Goal: Task Accomplishment & Management: Use online tool/utility

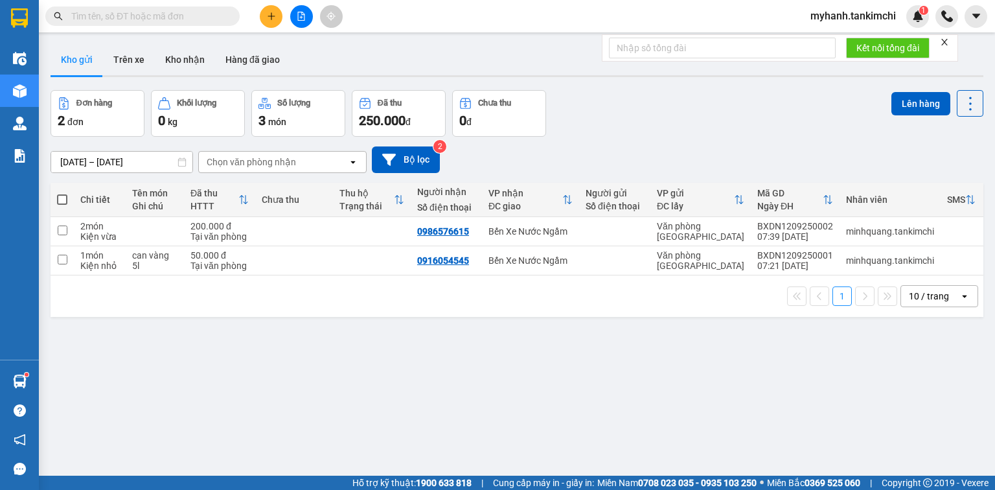
drag, startPoint x: 0, startPoint y: 0, endPoint x: 201, endPoint y: 15, distance: 201.4
click at [200, 15] on input "text" at bounding box center [147, 16] width 153 height 14
click at [208, 10] on input "text" at bounding box center [147, 16] width 153 height 14
click at [203, 19] on input "text" at bounding box center [147, 16] width 153 height 14
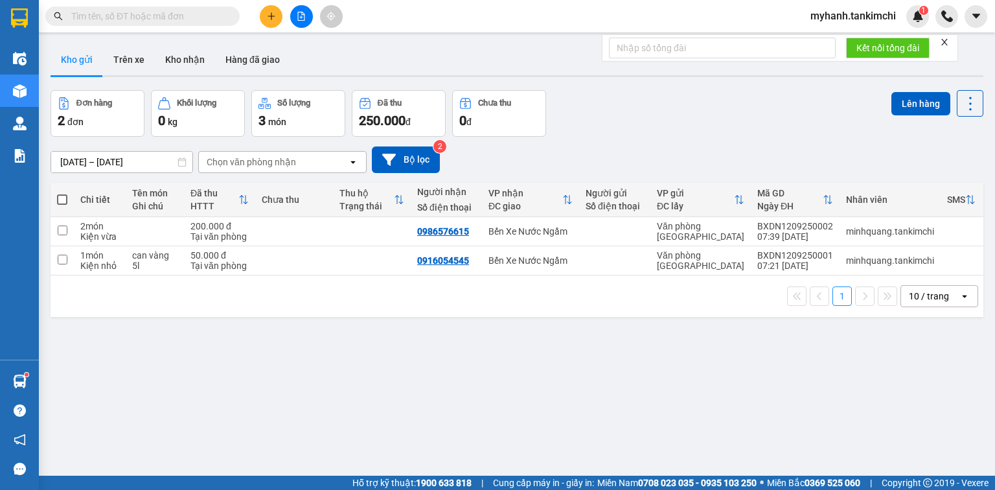
click at [161, 14] on input "text" at bounding box center [147, 16] width 153 height 14
click at [159, 15] on input "text" at bounding box center [147, 16] width 153 height 14
click at [159, 16] on input "text" at bounding box center [147, 16] width 153 height 14
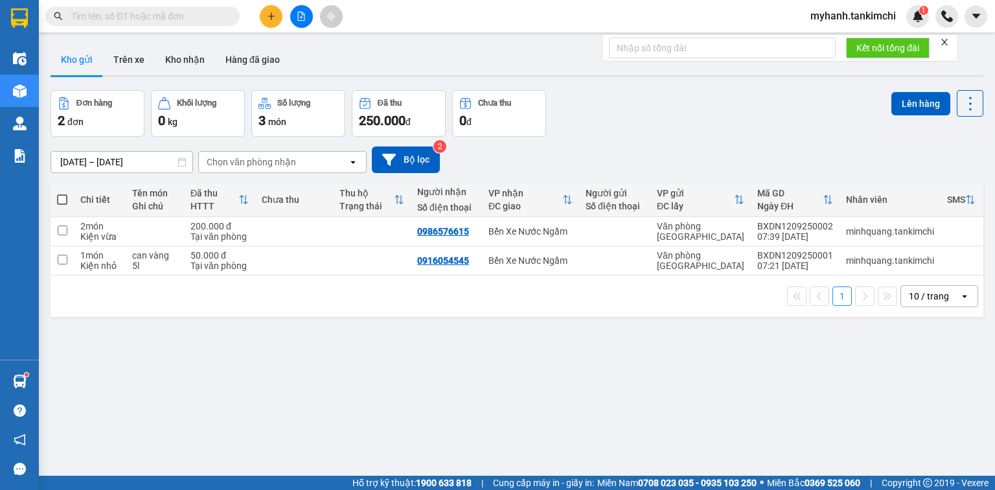
click at [159, 16] on input "text" at bounding box center [147, 16] width 153 height 14
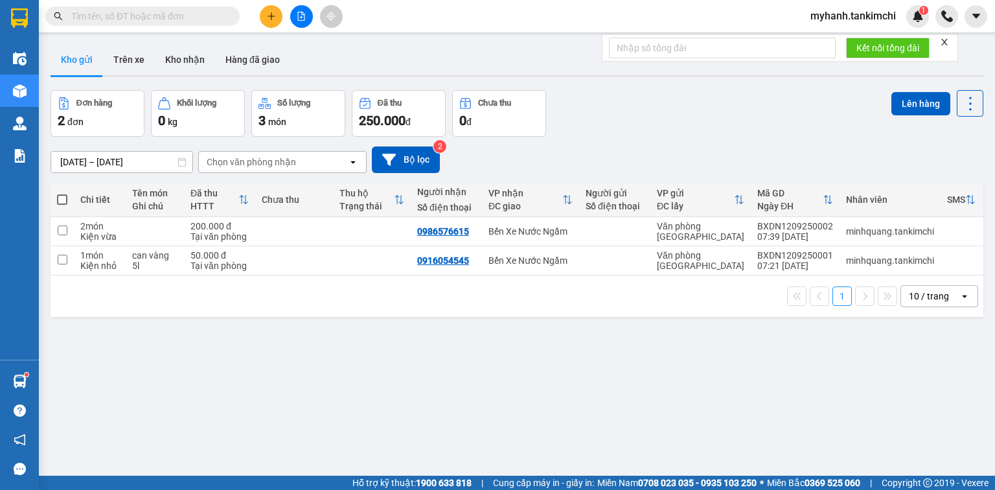
click at [159, 16] on input "text" at bounding box center [147, 16] width 153 height 14
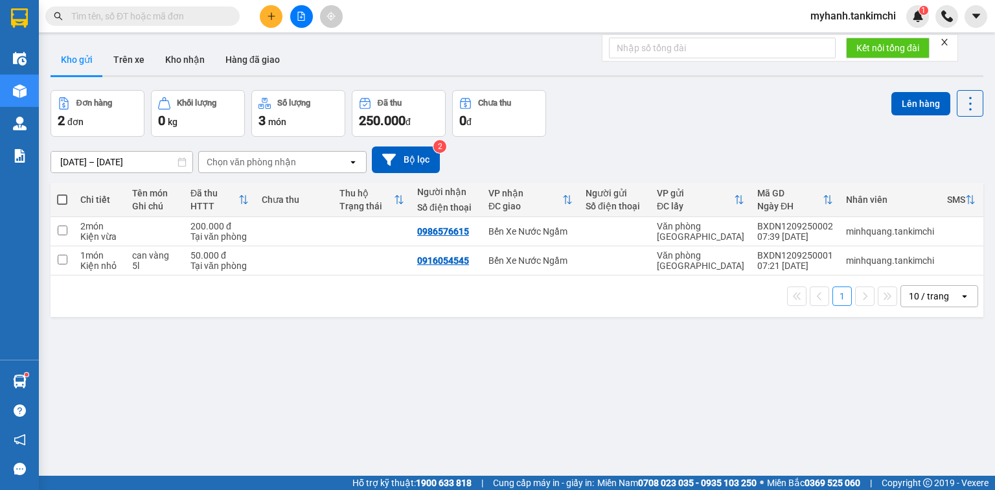
click at [159, 16] on input "text" at bounding box center [147, 16] width 153 height 14
click at [167, 19] on input "text" at bounding box center [147, 16] width 153 height 14
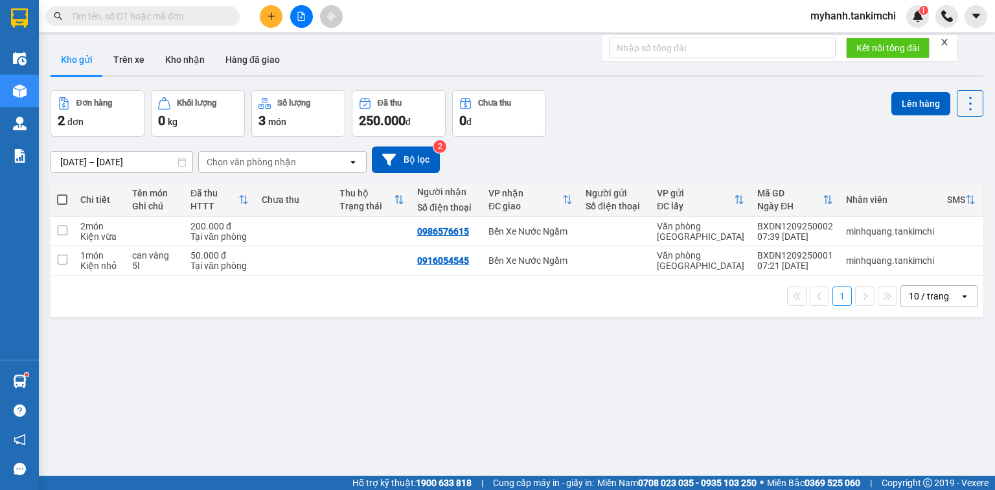
click at [167, 19] on input "text" at bounding box center [147, 16] width 153 height 14
click at [166, 19] on input "text" at bounding box center [147, 16] width 153 height 14
click at [165, 19] on input "text" at bounding box center [147, 16] width 153 height 14
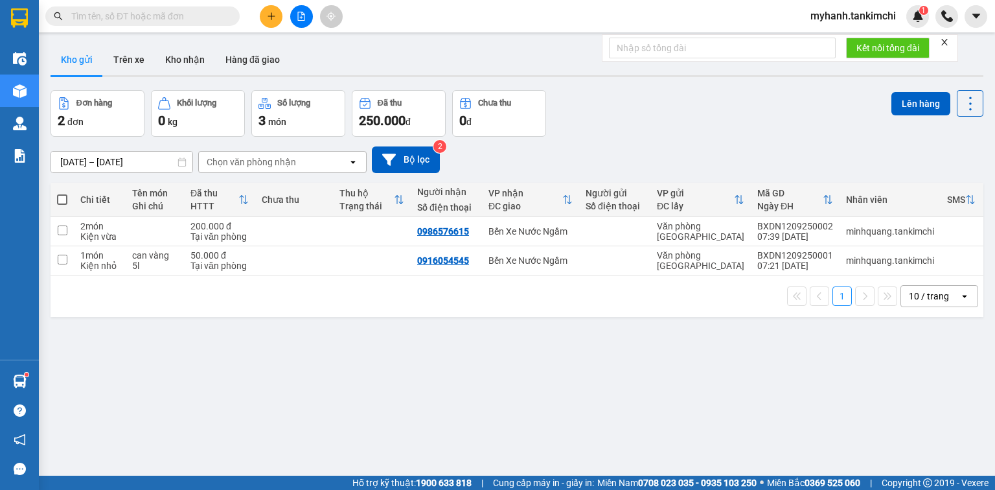
click at [165, 19] on input "text" at bounding box center [147, 16] width 153 height 14
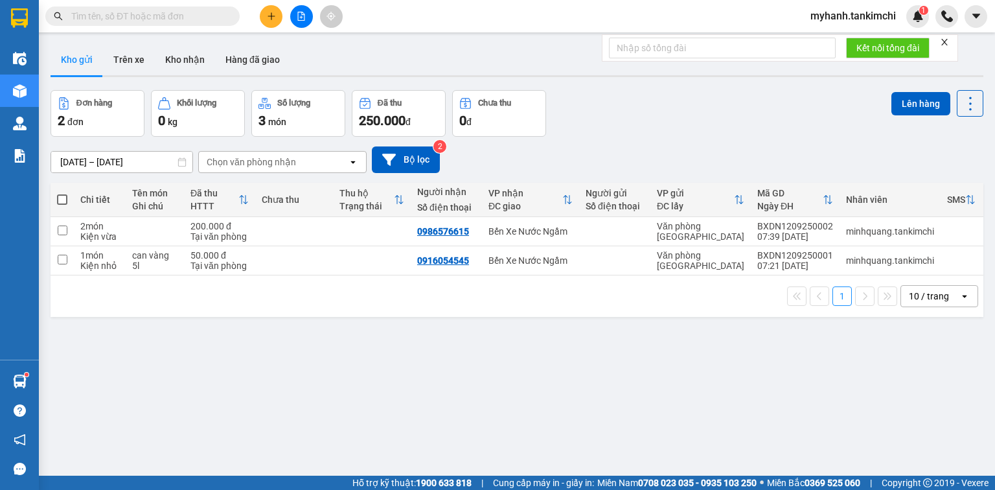
click at [165, 19] on input "text" at bounding box center [147, 16] width 153 height 14
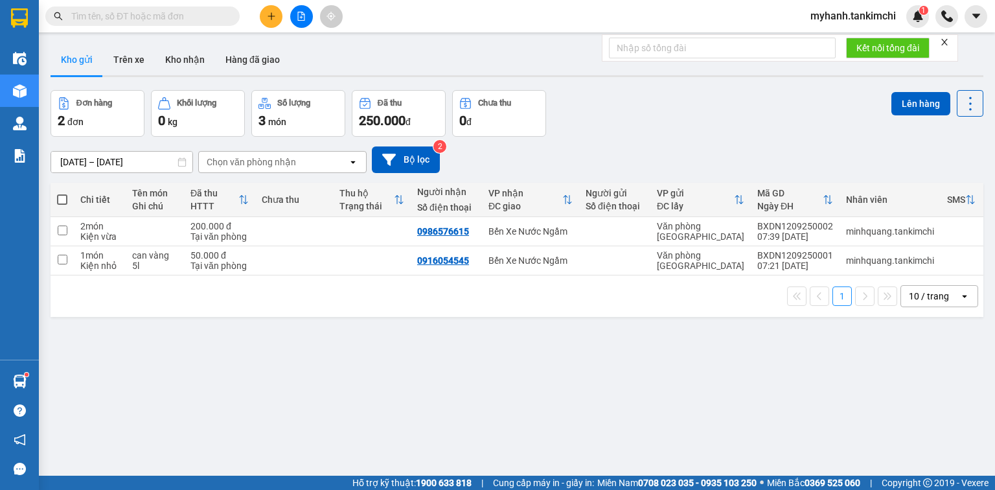
click at [165, 19] on input "text" at bounding box center [147, 16] width 153 height 14
click at [158, 21] on input "text" at bounding box center [147, 16] width 153 height 14
click at [158, 20] on input "text" at bounding box center [147, 16] width 153 height 14
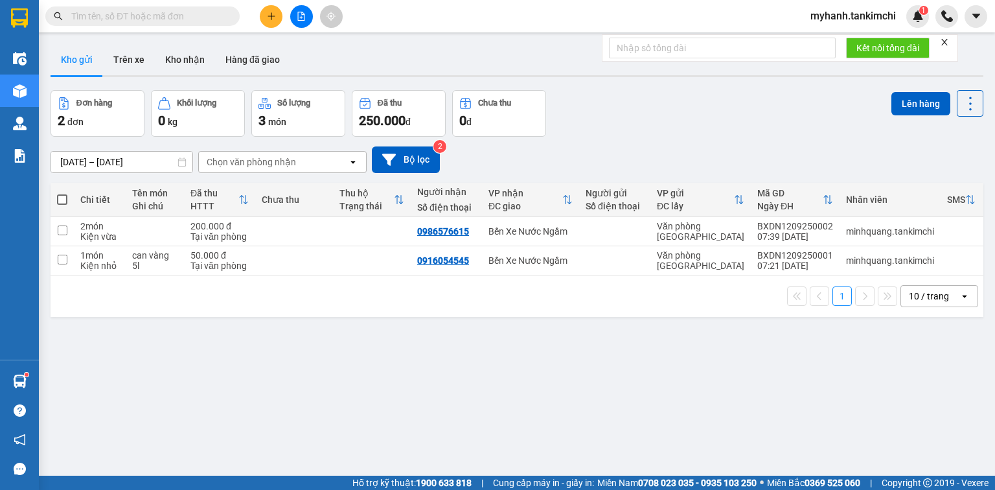
click at [158, 20] on input "text" at bounding box center [147, 16] width 153 height 14
click at [158, 19] on input "text" at bounding box center [147, 16] width 153 height 14
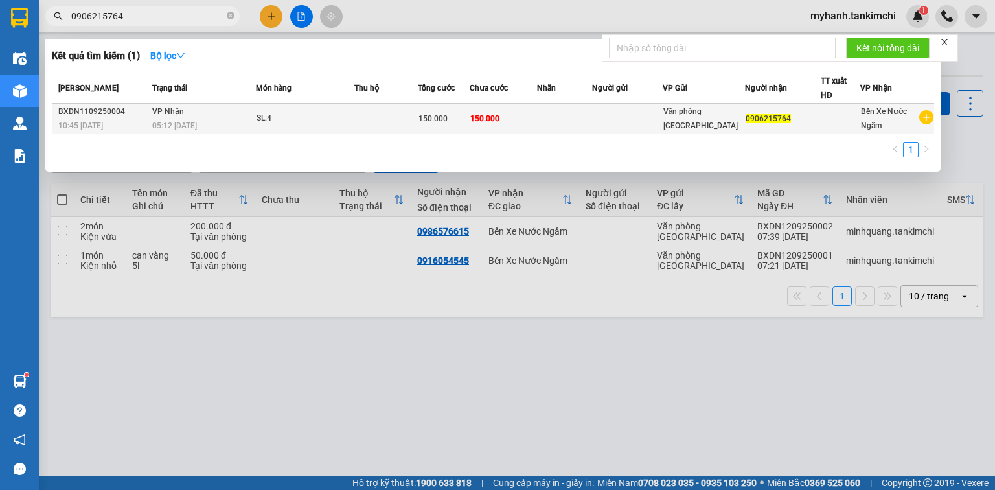
type input "0906215764"
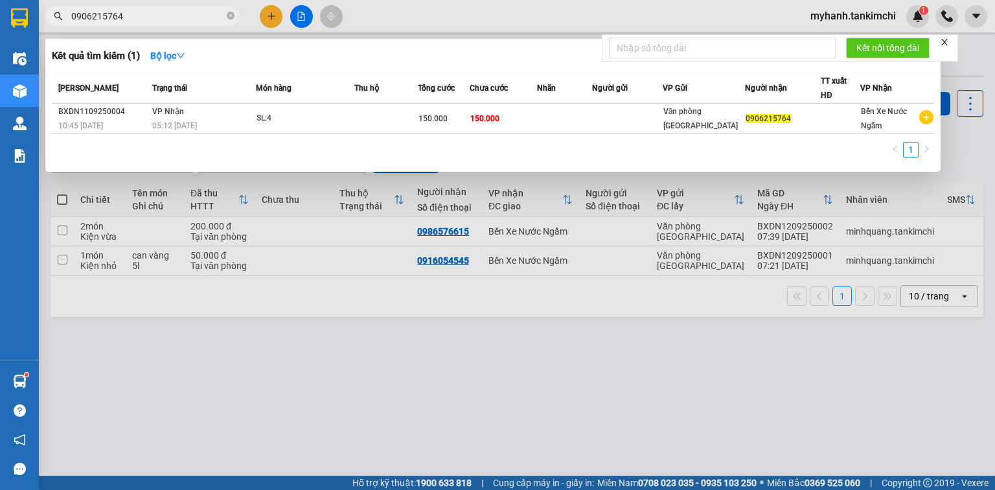
click at [333, 114] on div "SL: 4" at bounding box center [305, 118] width 97 height 14
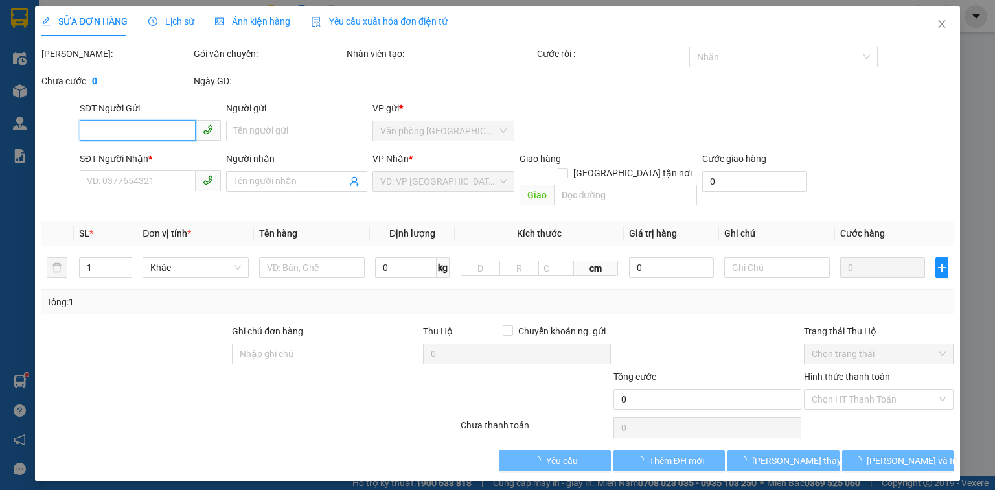
type input "0906215764"
type input "150.000"
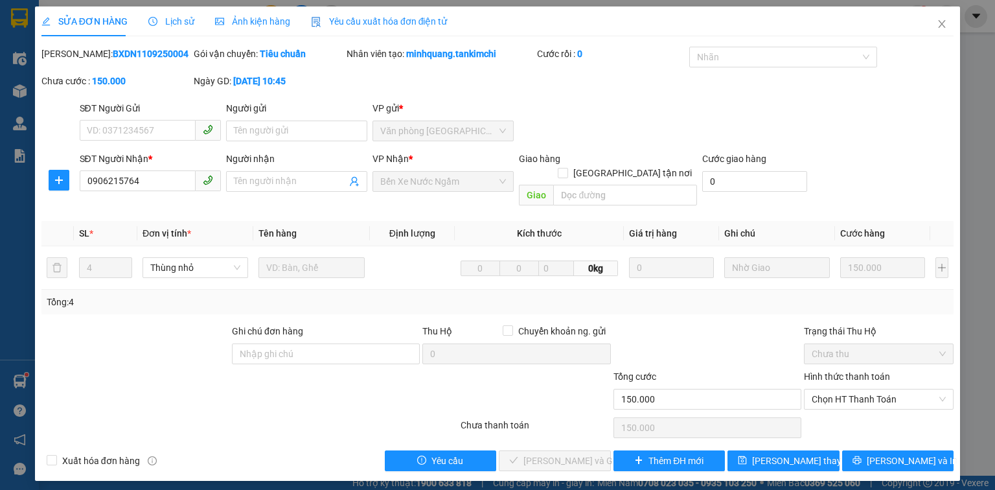
click at [671, 91] on div "Mã ĐH: BXDN1109250004 Gói vận chuyển: Tiêu chuẩn Nhân viên tạo: minhquang.tanki…" at bounding box center [497, 74] width 915 height 54
click at [660, 77] on div "Mã ĐH: BXDN1109250004 Gói vận chuyển: Tiêu chuẩn Nhân viên tạo: minhquang.tanki…" at bounding box center [497, 74] width 915 height 54
click at [942, 24] on icon "close" at bounding box center [942, 24] width 7 height 8
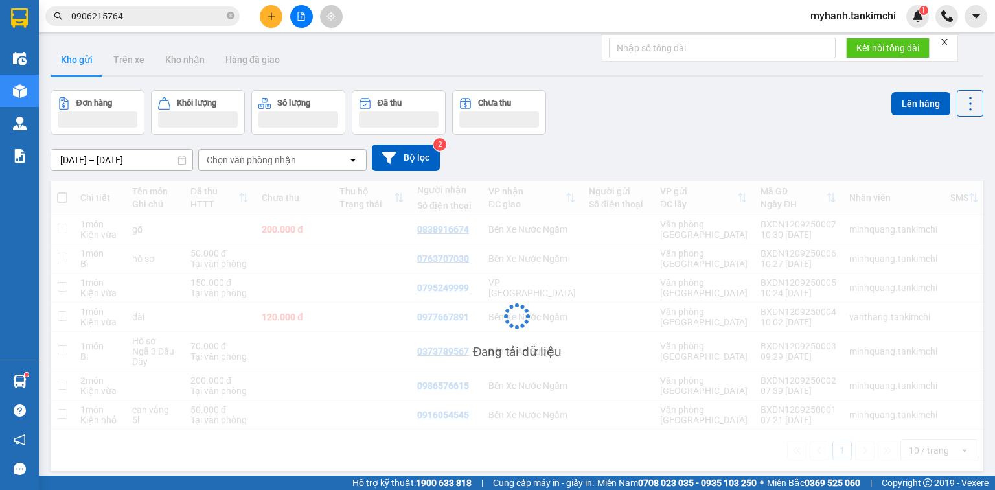
click at [160, 16] on input "0906215764" at bounding box center [147, 16] width 153 height 14
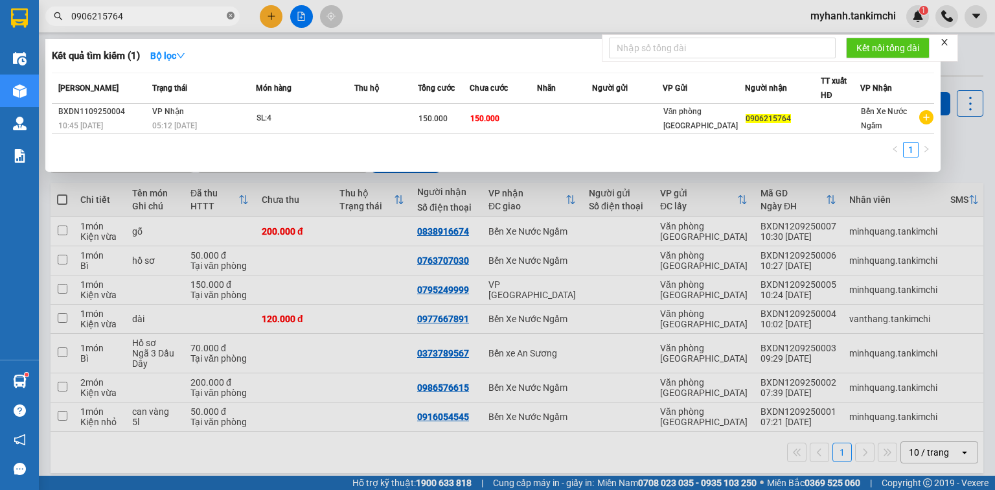
click at [231, 16] on icon "close-circle" at bounding box center [231, 16] width 8 height 8
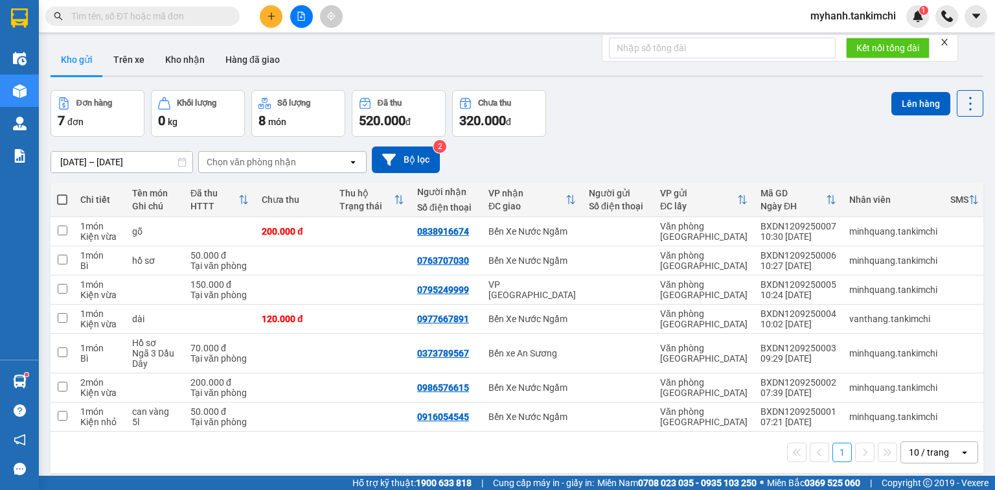
click at [165, 17] on input "text" at bounding box center [147, 16] width 153 height 14
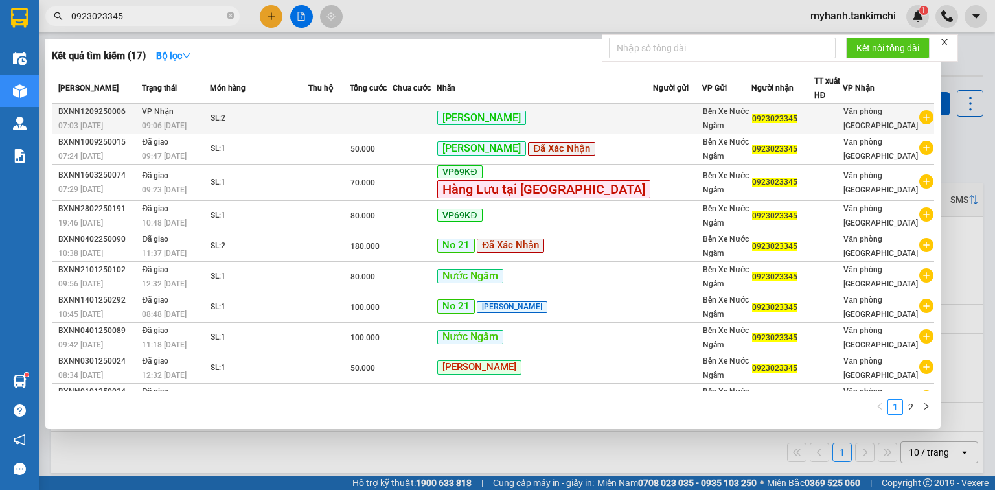
type input "0923023345"
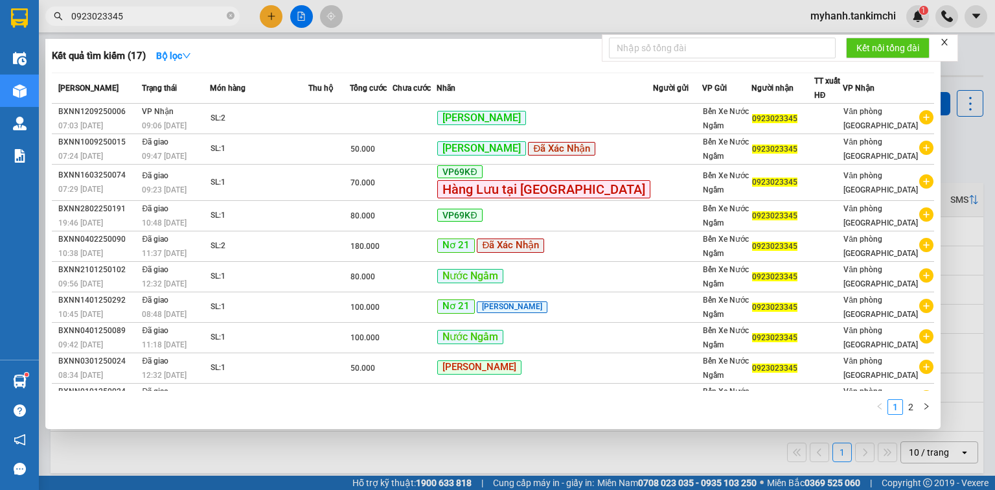
click at [350, 128] on td at bounding box center [328, 119] width 41 height 30
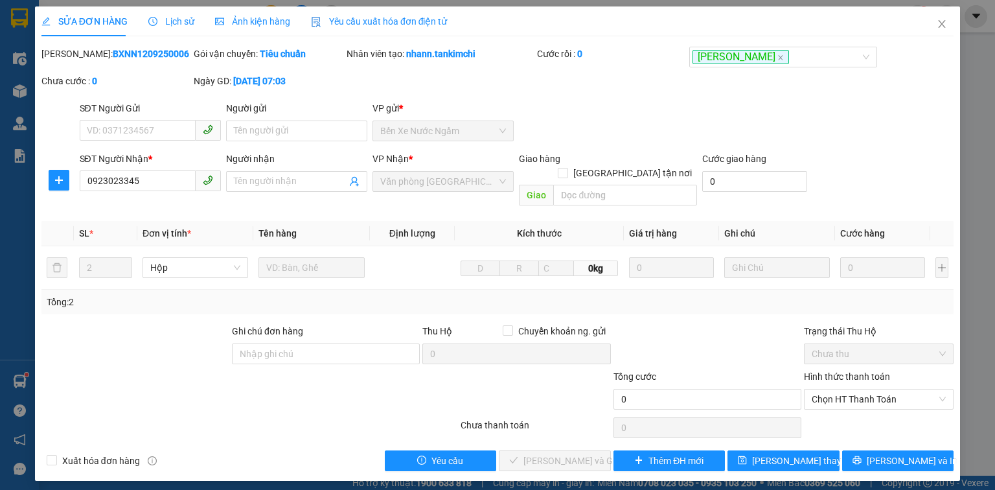
click at [171, 24] on span "Lịch sử" at bounding box center [171, 21] width 46 height 10
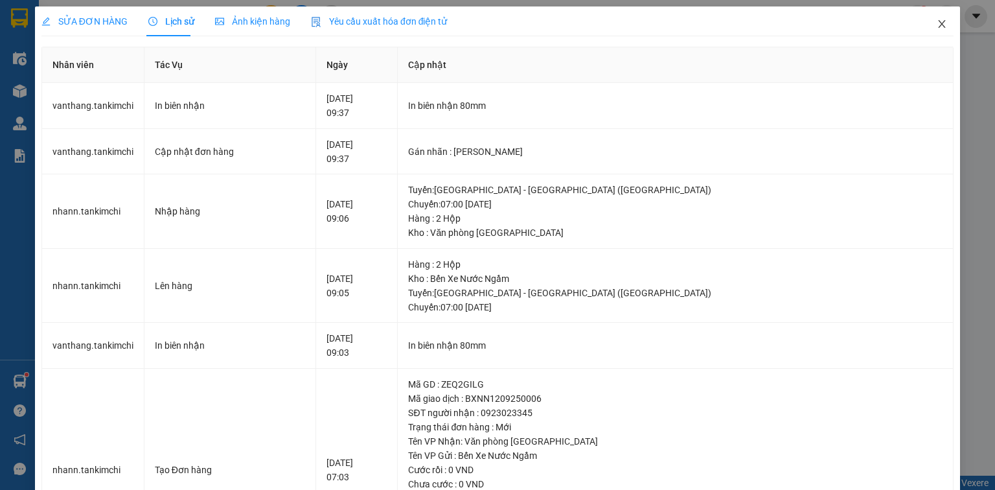
click at [937, 23] on icon "close" at bounding box center [942, 24] width 10 height 10
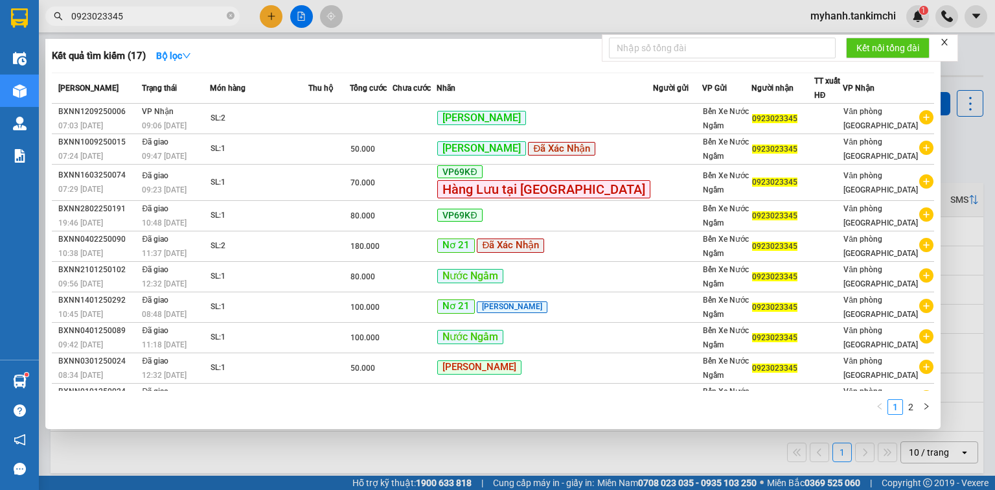
click at [189, 13] on input "0923023345" at bounding box center [147, 16] width 153 height 14
click at [231, 15] on icon "close-circle" at bounding box center [231, 16] width 8 height 8
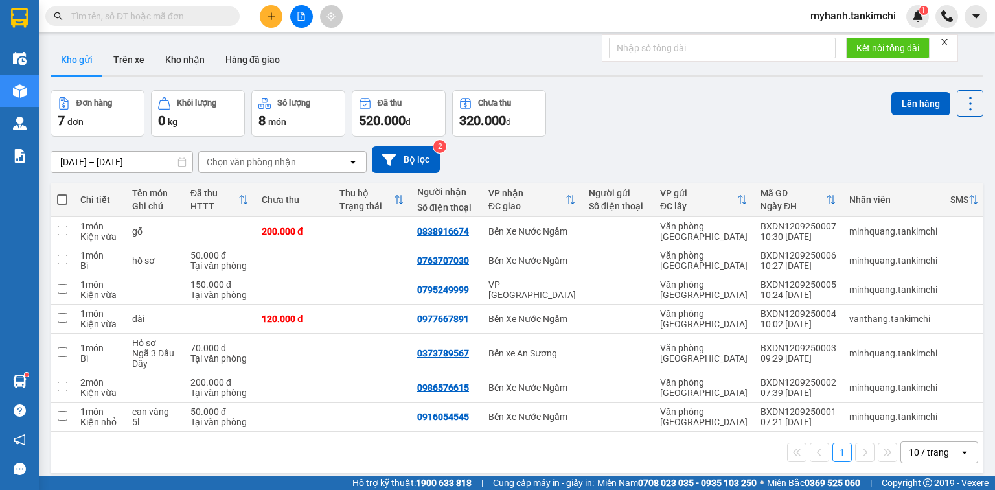
click at [174, 18] on input "text" at bounding box center [147, 16] width 153 height 14
click at [172, 18] on input "text" at bounding box center [147, 16] width 153 height 14
click at [171, 18] on input "text" at bounding box center [147, 16] width 153 height 14
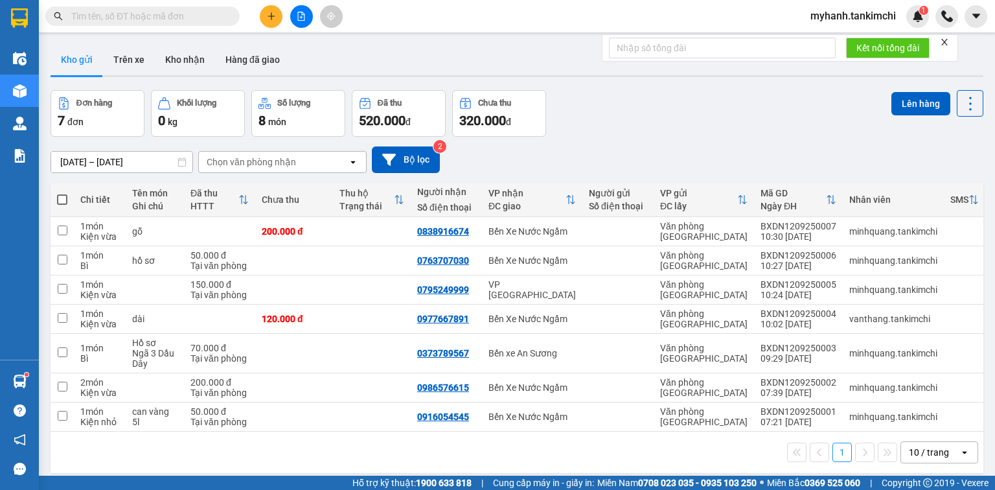
click at [172, 18] on input "text" at bounding box center [147, 16] width 153 height 14
click at [173, 18] on input "text" at bounding box center [147, 16] width 153 height 14
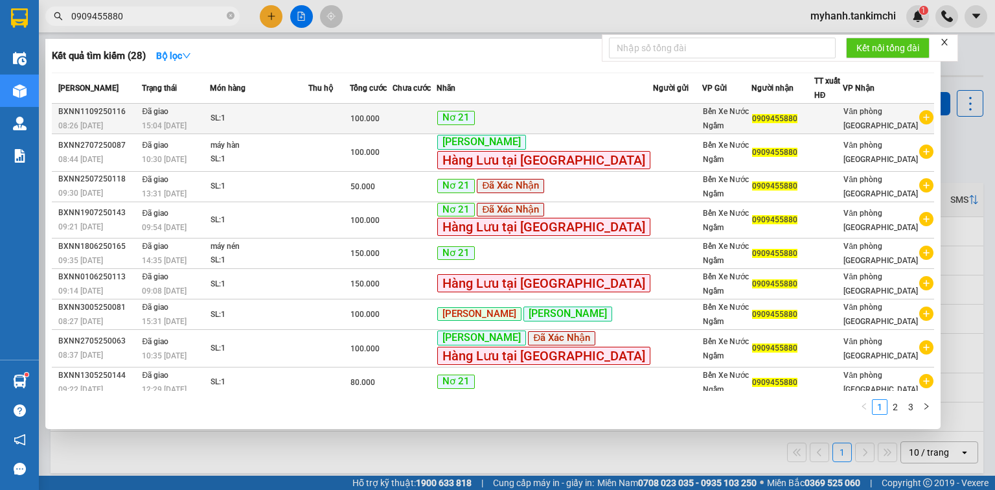
type input "0909455880"
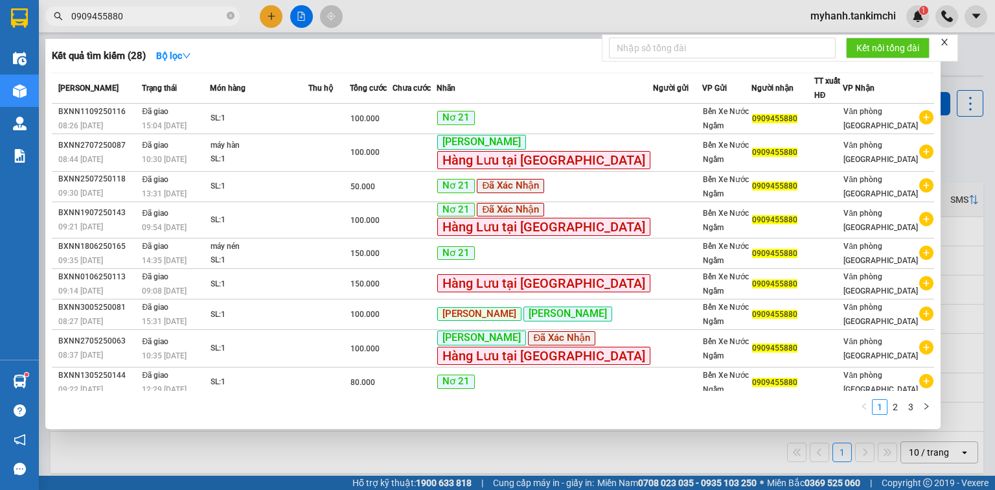
click at [203, 117] on td "Đã giao 15:04 [DATE]" at bounding box center [174, 119] width 71 height 30
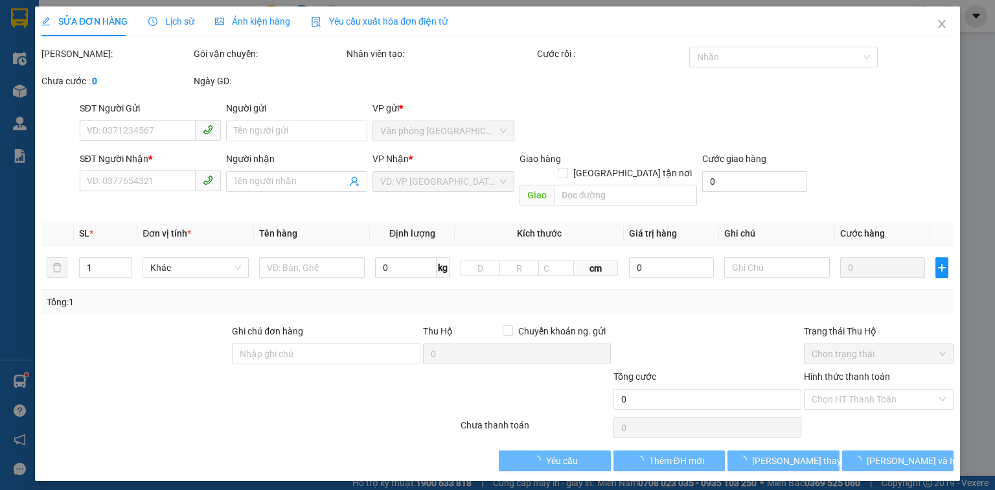
type input "0909455880"
type input "100.000"
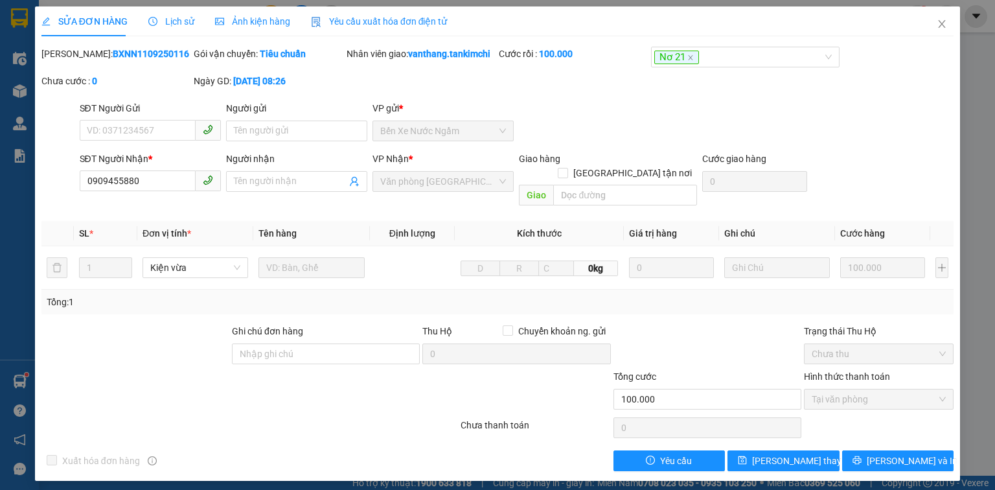
click at [183, 22] on span "Lịch sử" at bounding box center [171, 21] width 46 height 10
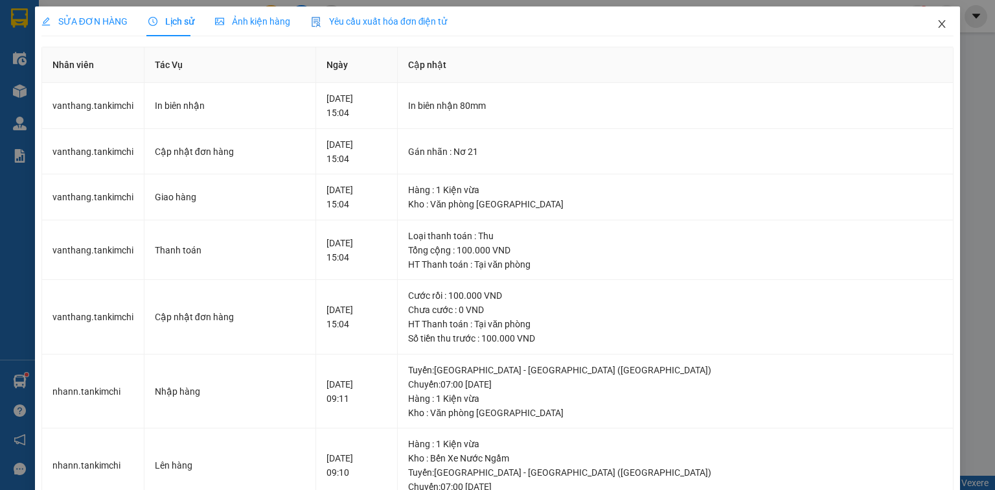
click at [928, 26] on span "Close" at bounding box center [942, 24] width 36 height 36
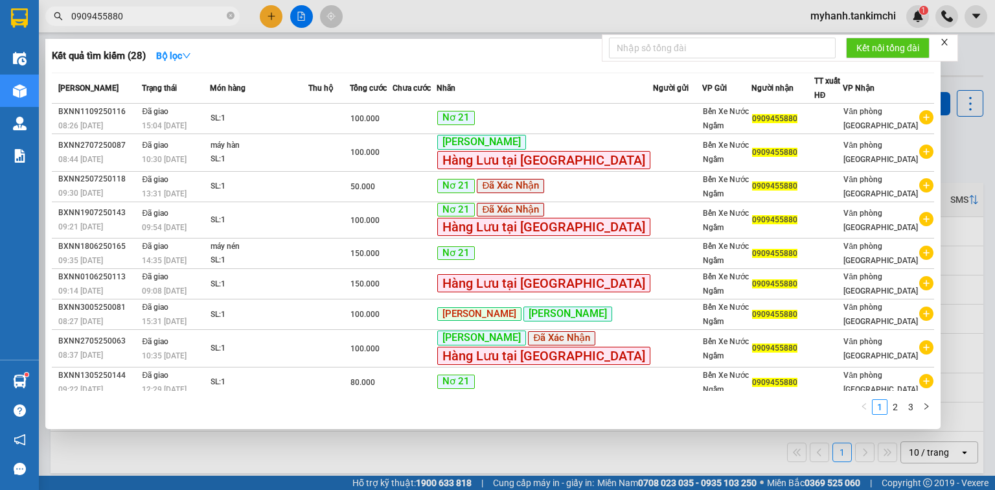
click at [157, 13] on input "0909455880" at bounding box center [147, 16] width 153 height 14
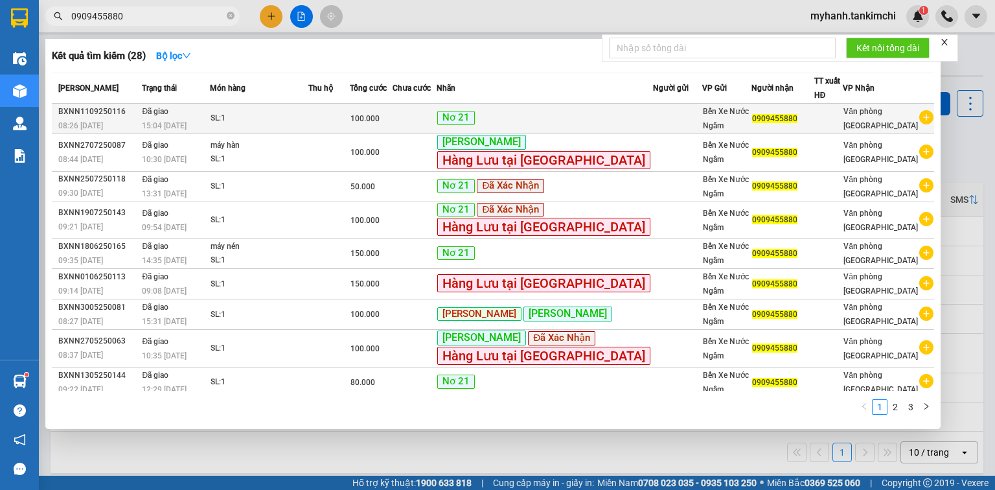
click at [209, 126] on div "15:04 [DATE]" at bounding box center [175, 126] width 67 height 14
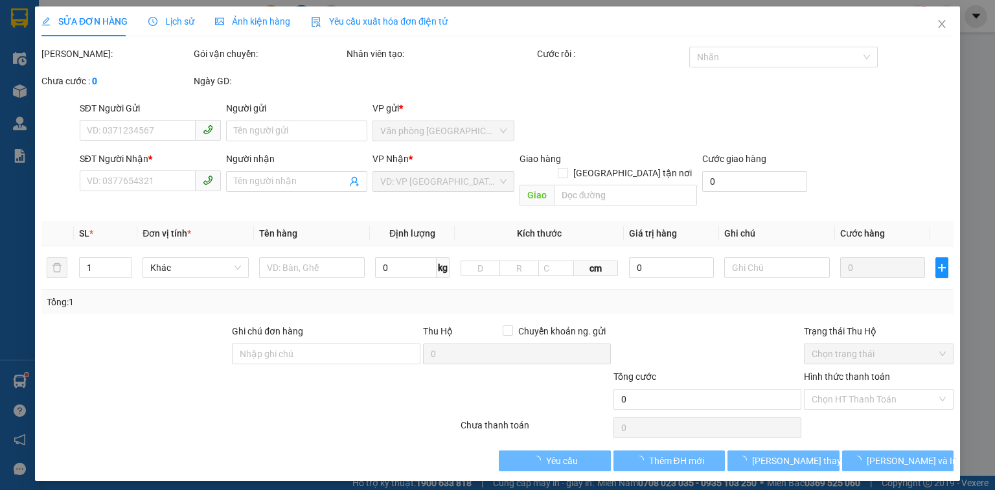
type input "0909455880"
type input "100.000"
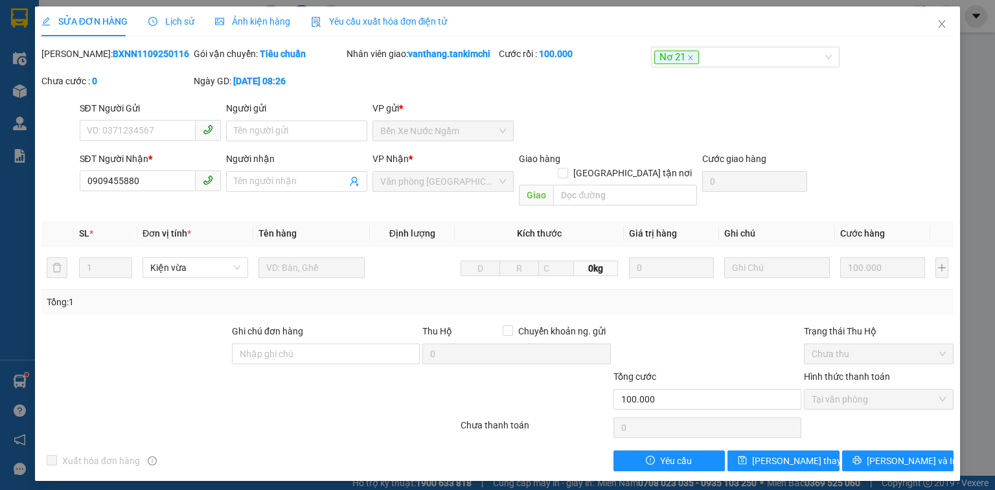
click at [628, 75] on div "[PERSON_NAME]: BXNN1109250116 Gói vận chuyển: Tiêu chuẩn Nhân viên giao: vantha…" at bounding box center [497, 74] width 915 height 54
click at [617, 83] on div "[PERSON_NAME]: BXNN1109250116 Gói vận chuyển: Tiêu chuẩn Nhân viên giao: vantha…" at bounding box center [497, 74] width 915 height 54
